Goal: Navigation & Orientation: Understand site structure

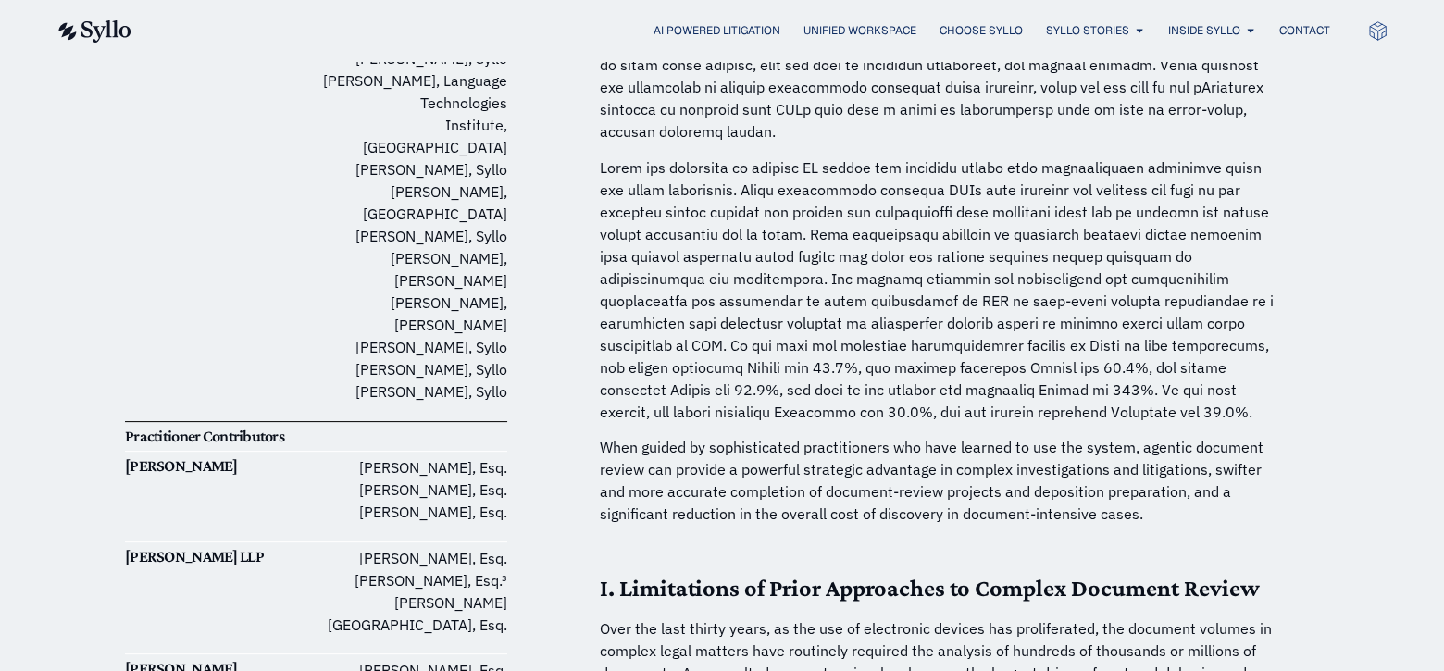
scroll to position [555, 0]
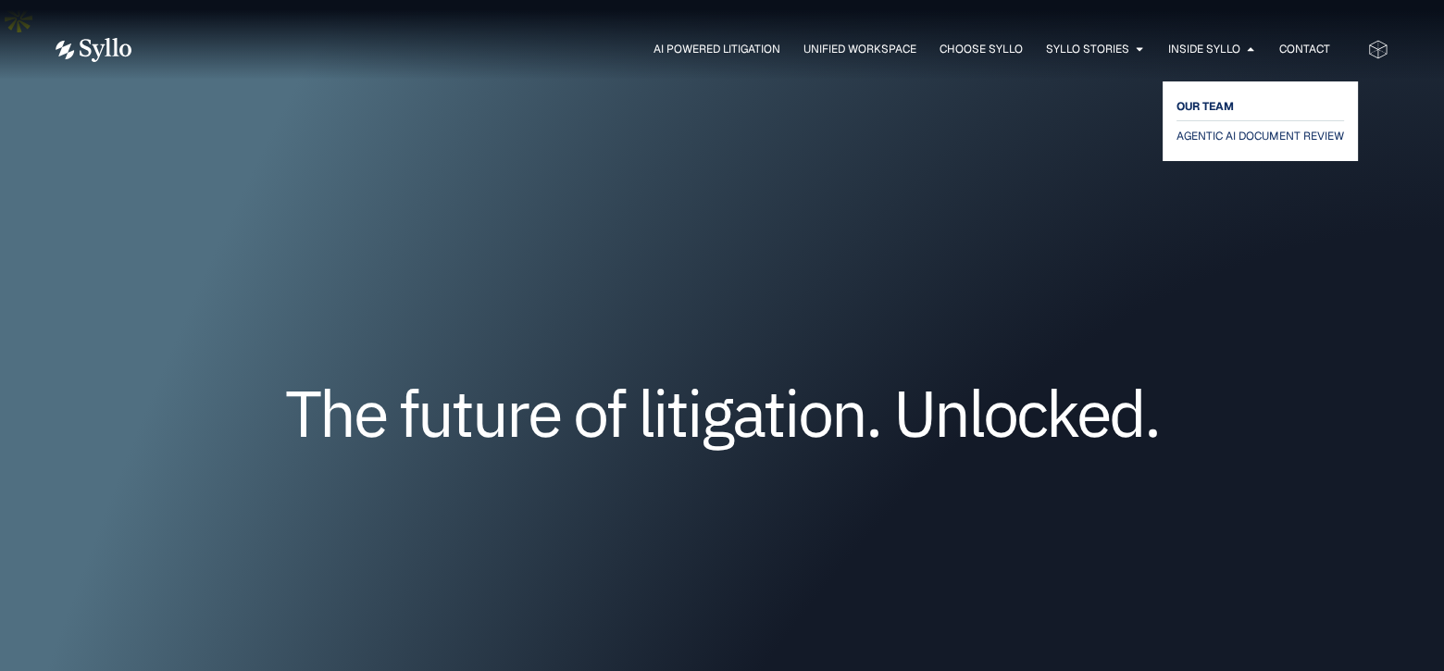
click at [1204, 102] on span "OUR TEAM" at bounding box center [1205, 106] width 57 height 22
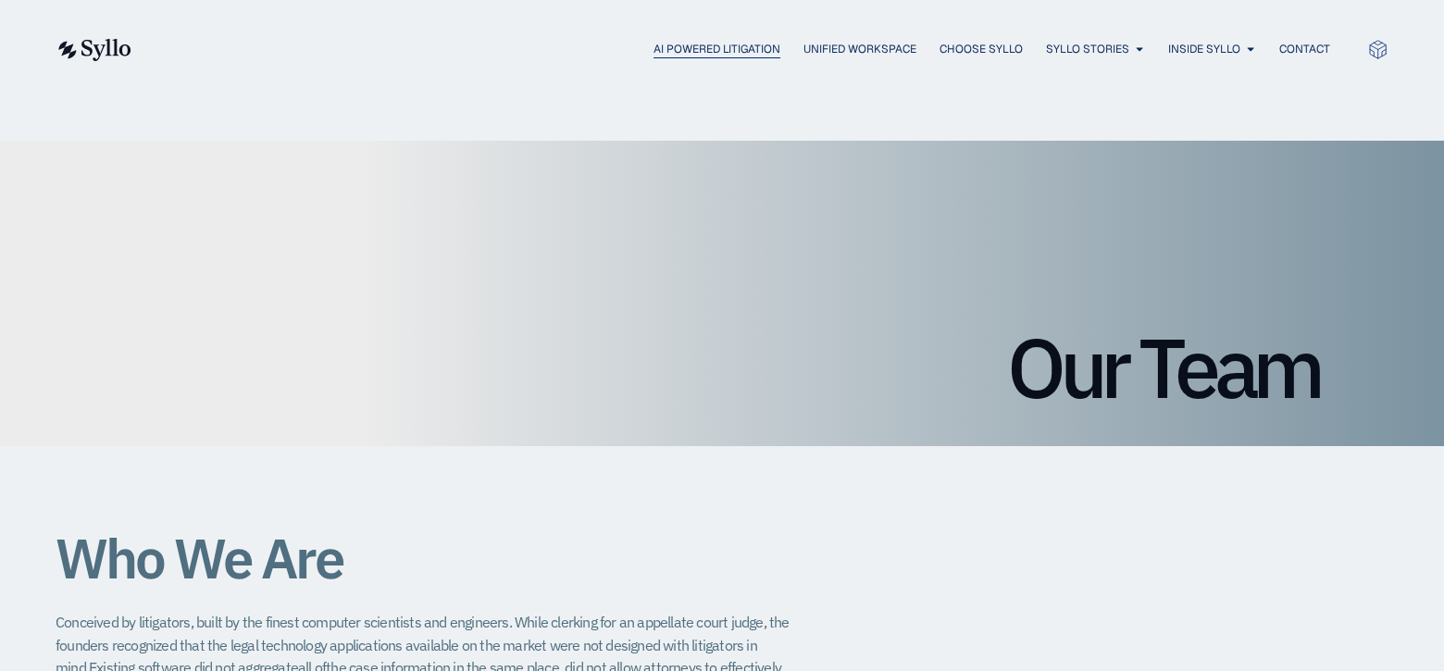
click at [696, 52] on span "AI Powered Litigation" at bounding box center [717, 49] width 127 height 17
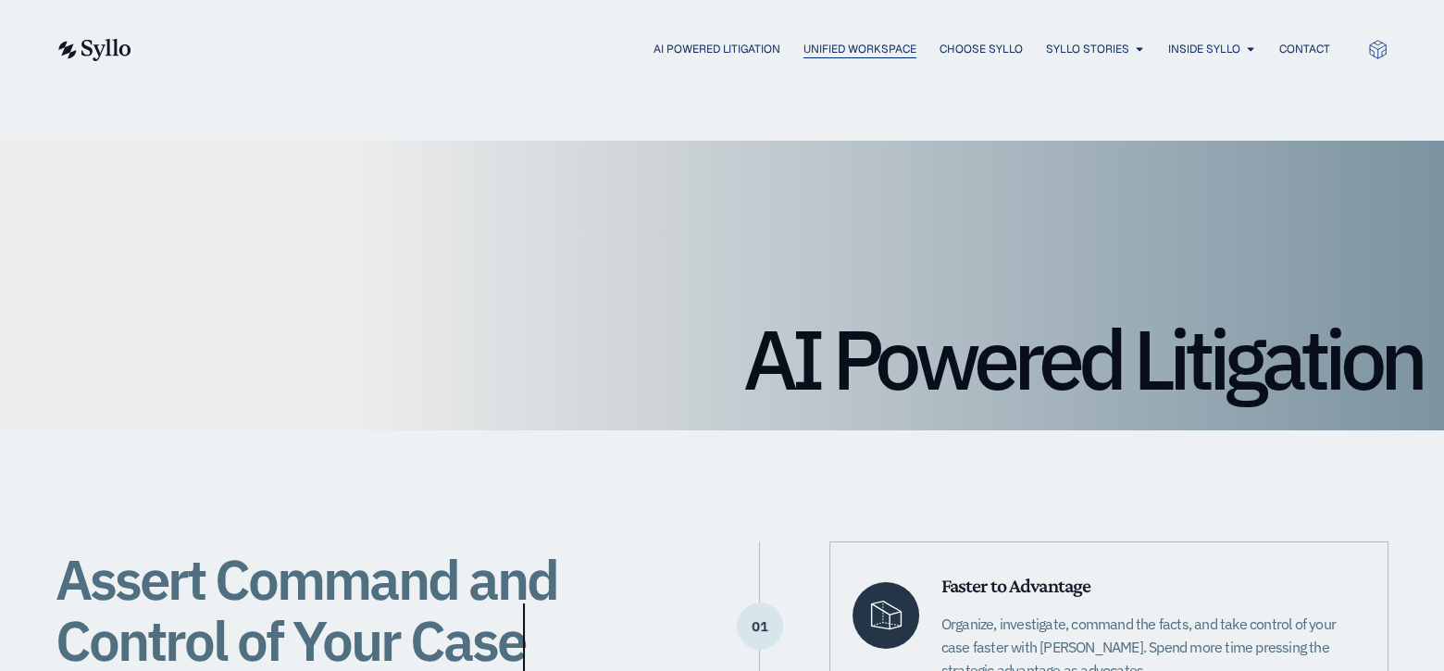
click at [864, 50] on span "Unified Workspace" at bounding box center [860, 49] width 113 height 17
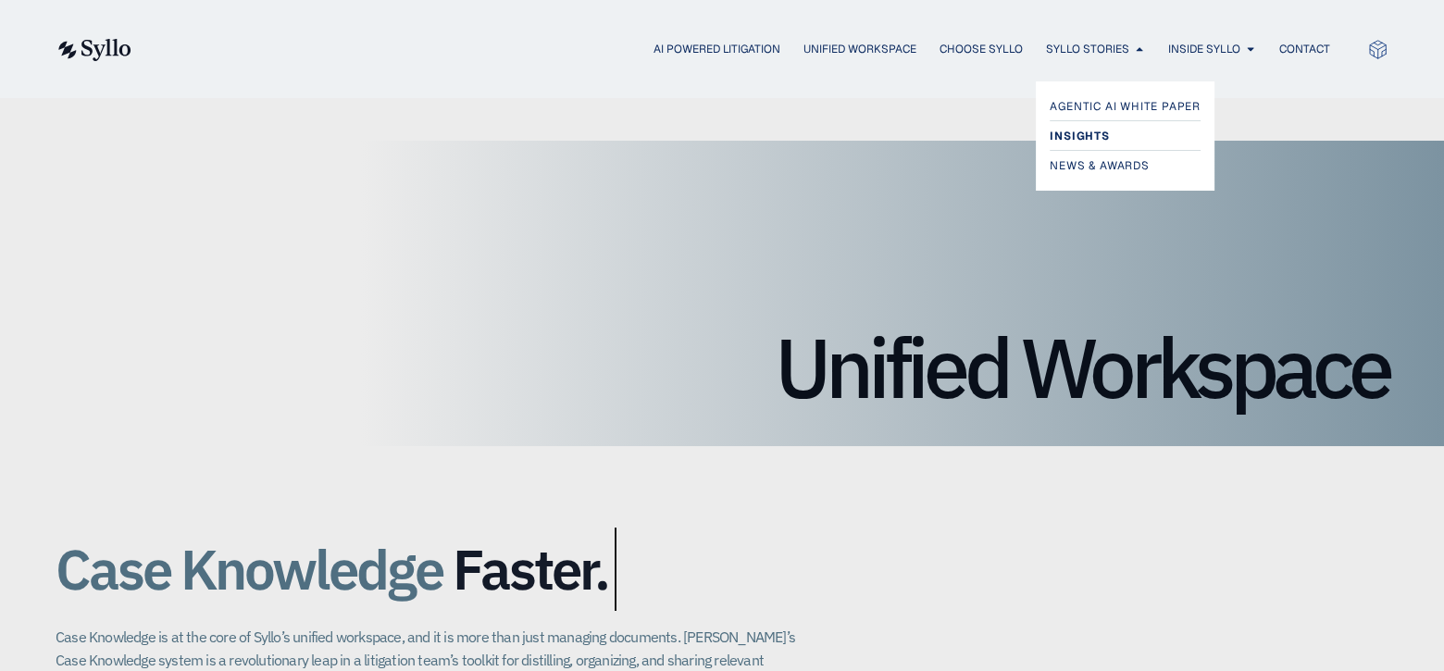
click at [1065, 136] on span "Insights" at bounding box center [1079, 136] width 59 height 22
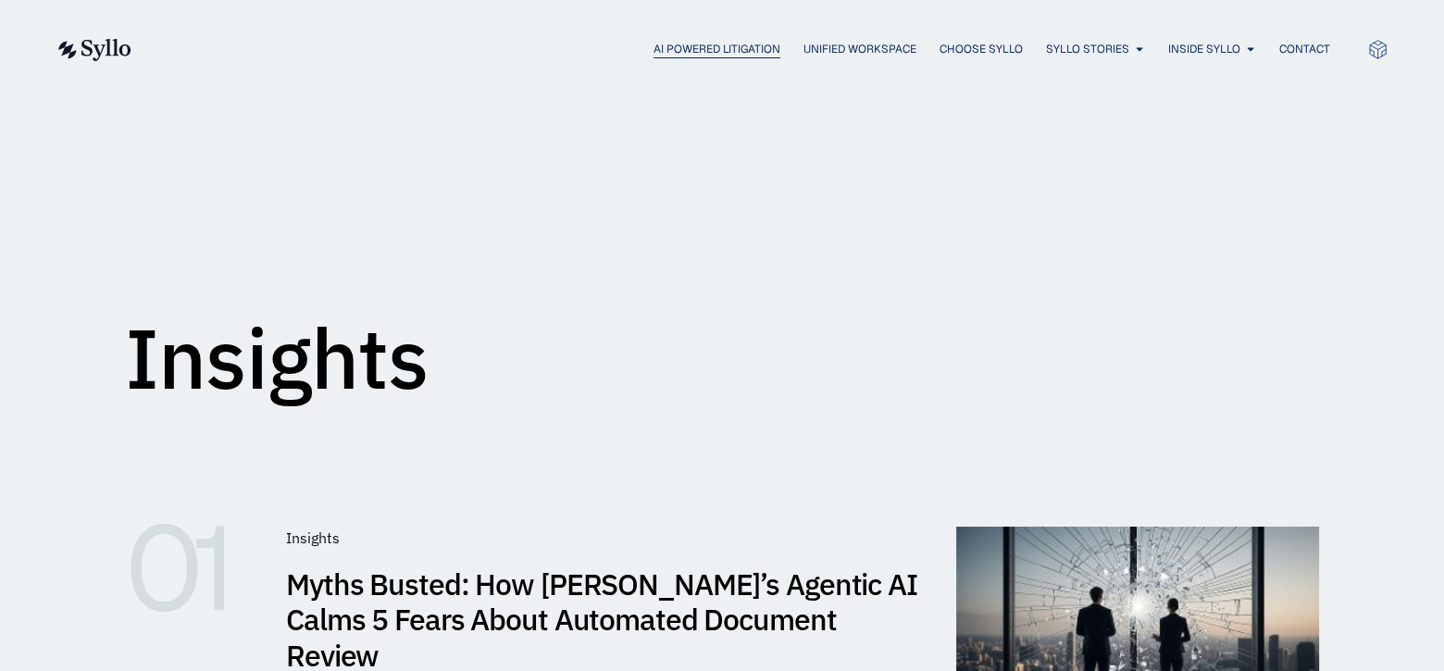
click at [658, 44] on span "AI Powered Litigation" at bounding box center [717, 49] width 127 height 17
